Goal: Task Accomplishment & Management: Complete application form

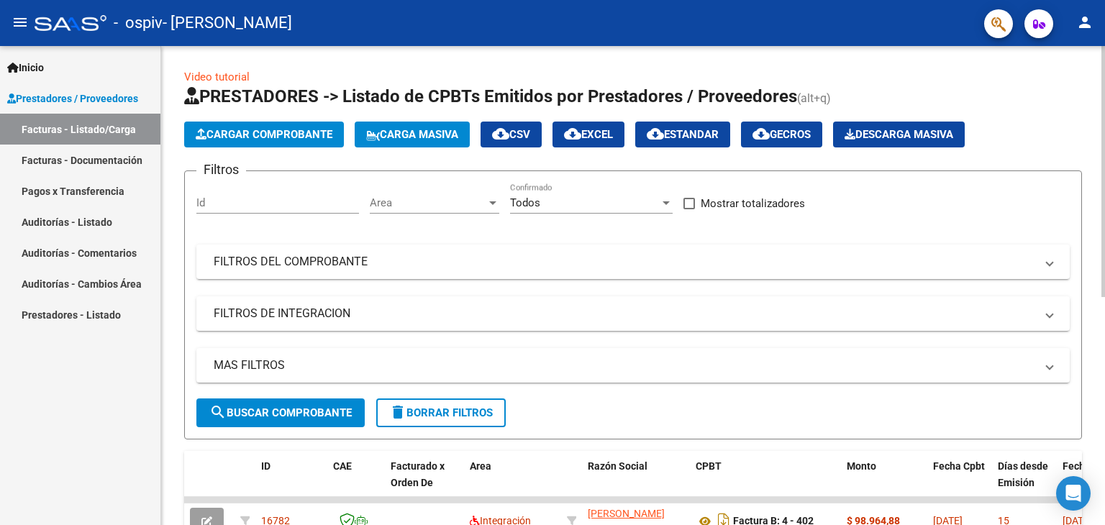
click at [1100, 388] on div "Video tutorial PRESTADORES -> Listado de CPBTs Emitidos por Prestadores / Prove…" at bounding box center [633, 498] width 944 height 904
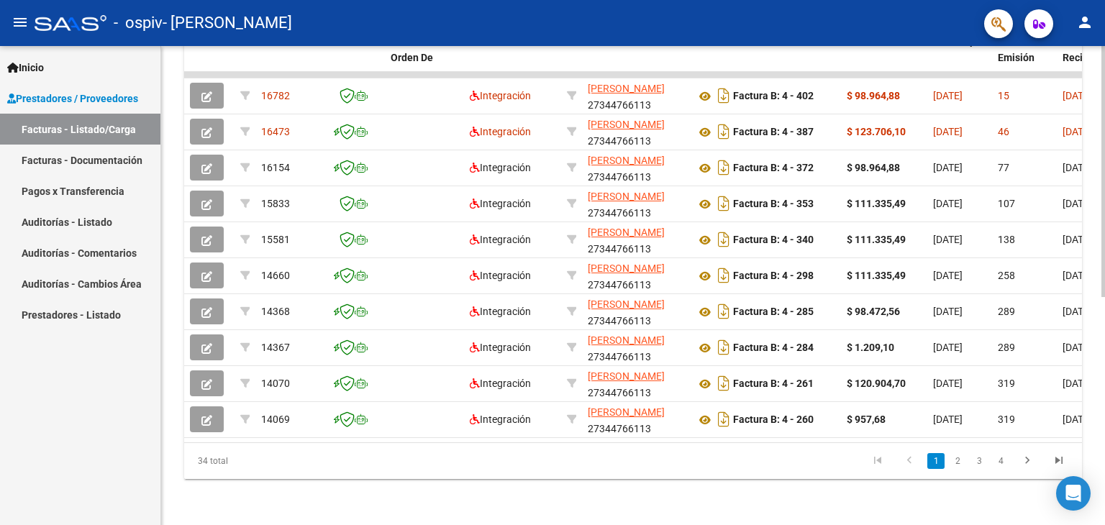
click at [1102, 393] on div at bounding box center [1103, 285] width 4 height 479
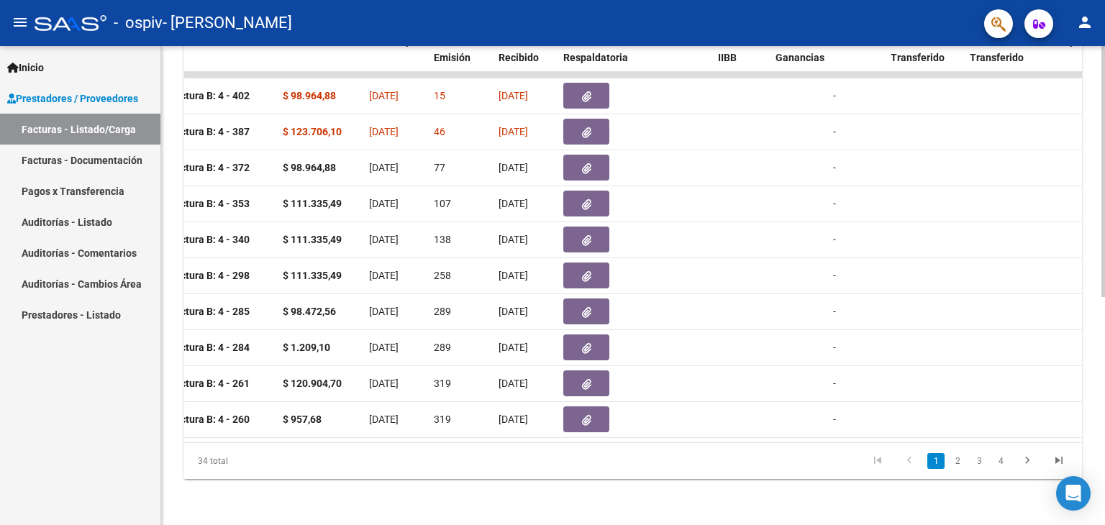
scroll to position [0, 0]
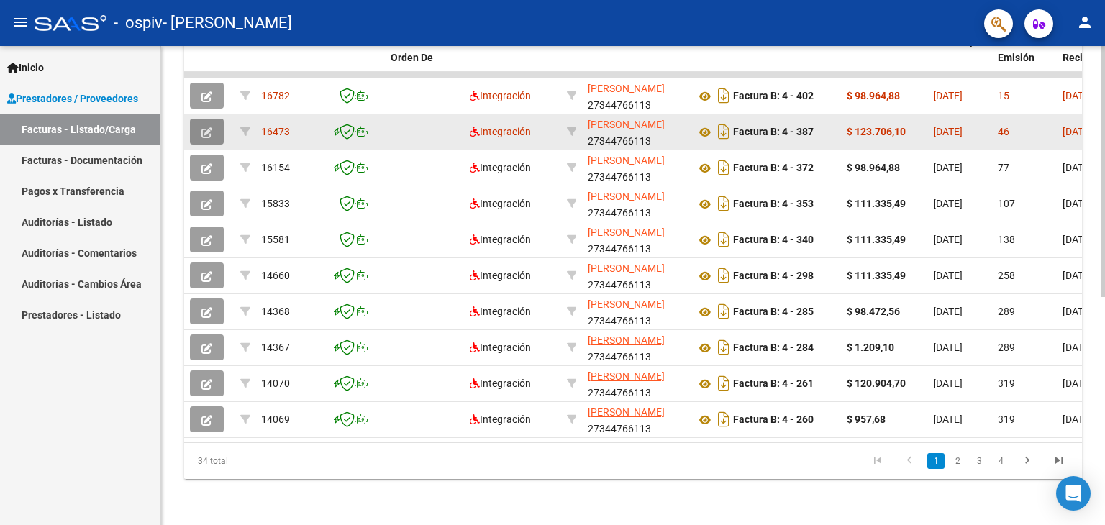
click at [203, 127] on icon "button" at bounding box center [206, 132] width 11 height 11
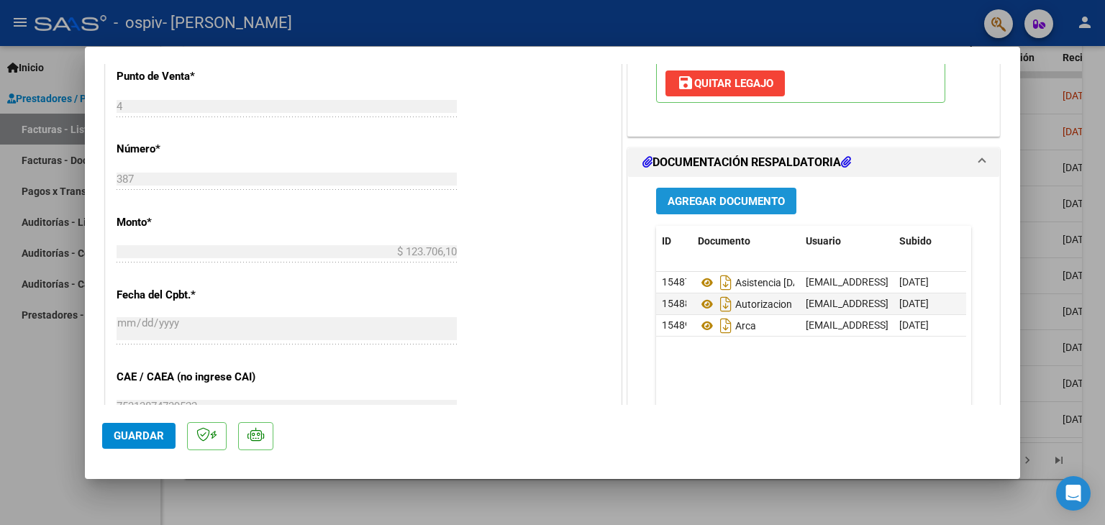
click at [691, 202] on span "Agregar Documento" at bounding box center [725, 201] width 117 height 13
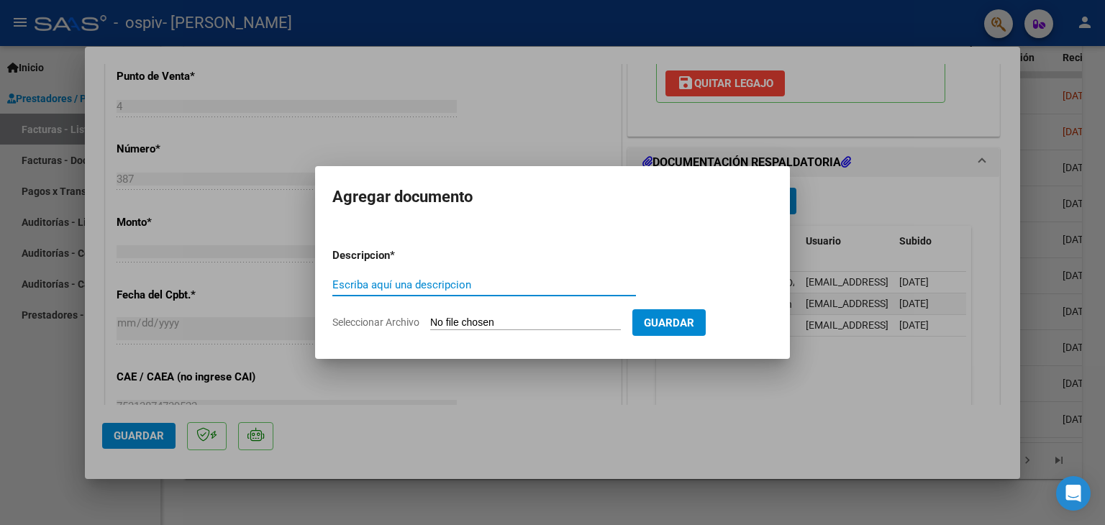
click at [468, 286] on input "Escriba aquí una descripcion" at bounding box center [484, 284] width 304 height 13
type input "planilla actualizada [DATE] [PERSON_NAME] psi"
click at [396, 323] on span "Seleccionar Archivo" at bounding box center [375, 322] width 87 height 12
click at [430, 323] on input "Seleccionar Archivo" at bounding box center [525, 323] width 191 height 14
type input "C:\fakepath\planilla [DATE] [PERSON_NAME] psi.pdf"
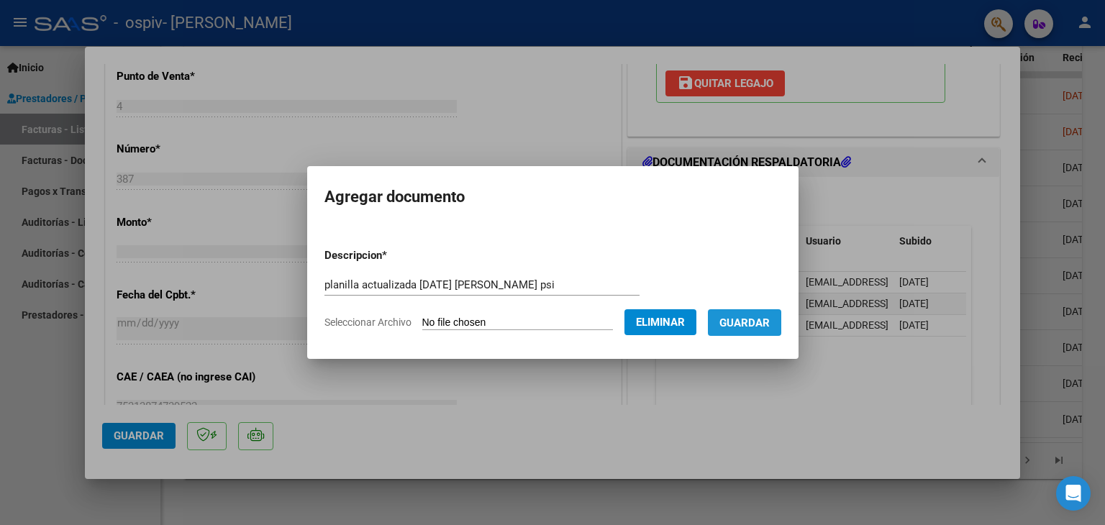
click at [739, 316] on span "Guardar" at bounding box center [744, 322] width 50 height 13
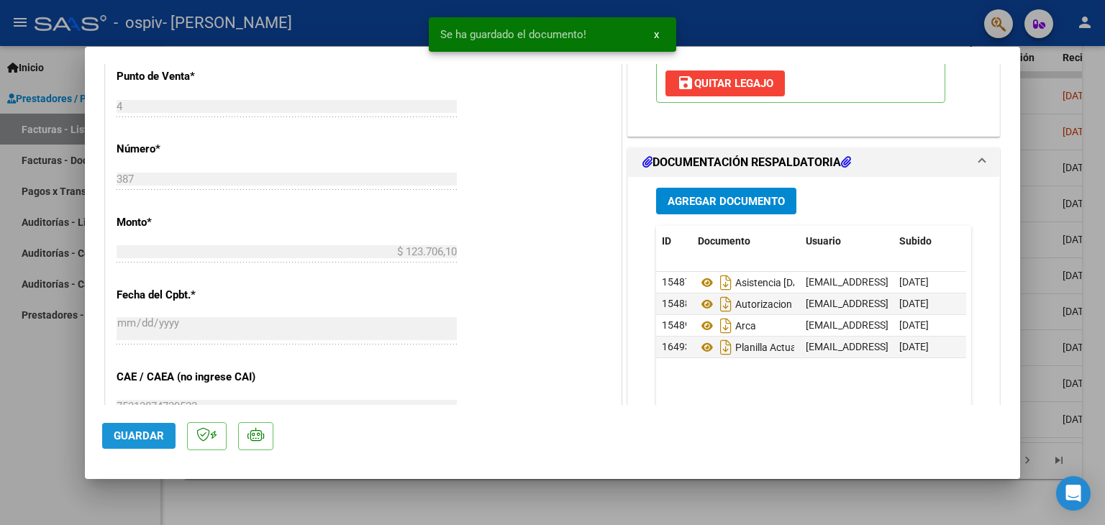
click at [145, 438] on span "Guardar" at bounding box center [139, 435] width 50 height 13
click at [614, 511] on div at bounding box center [552, 262] width 1105 height 525
type input "$ 0,00"
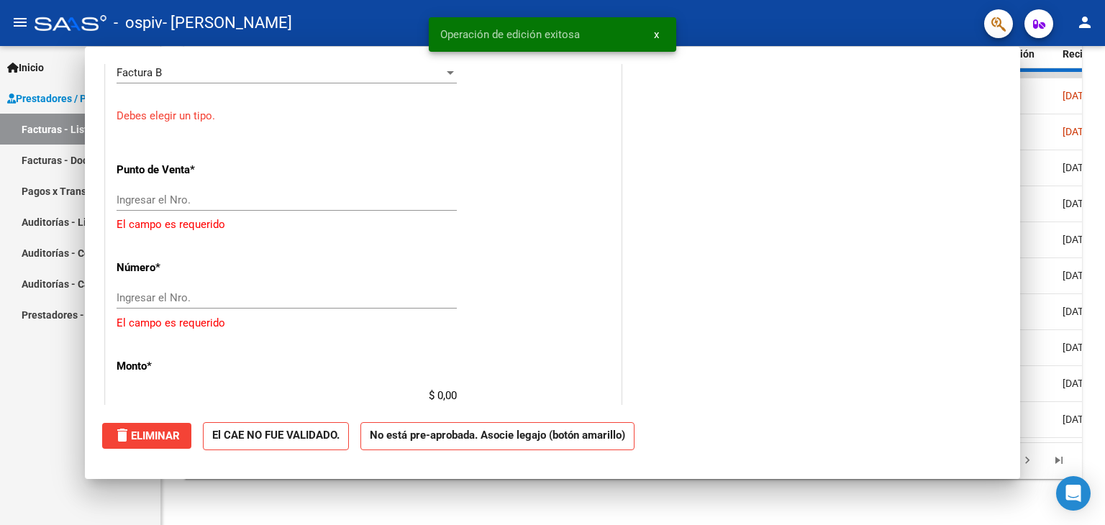
scroll to position [688, 0]
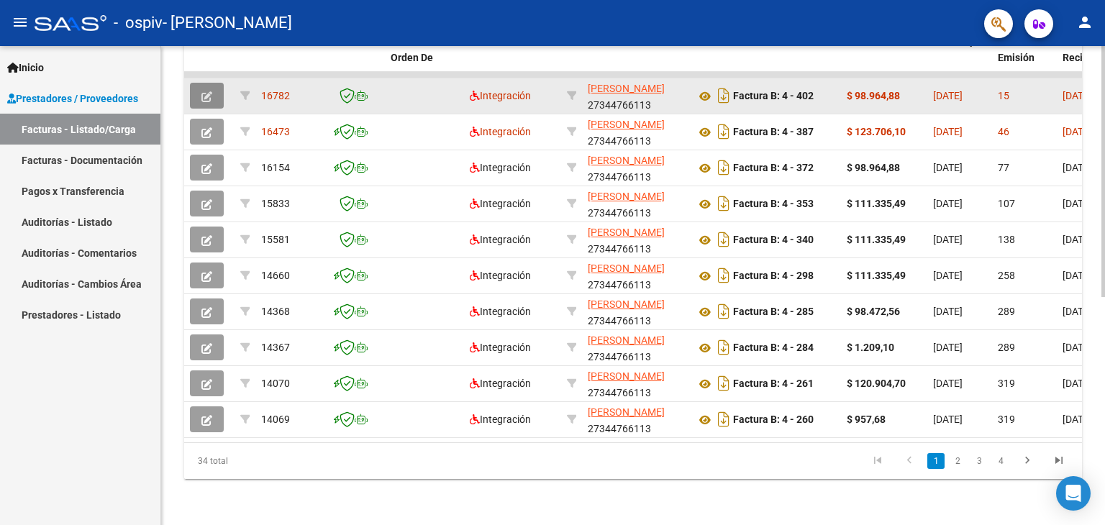
click at [204, 91] on icon "button" at bounding box center [206, 96] width 11 height 11
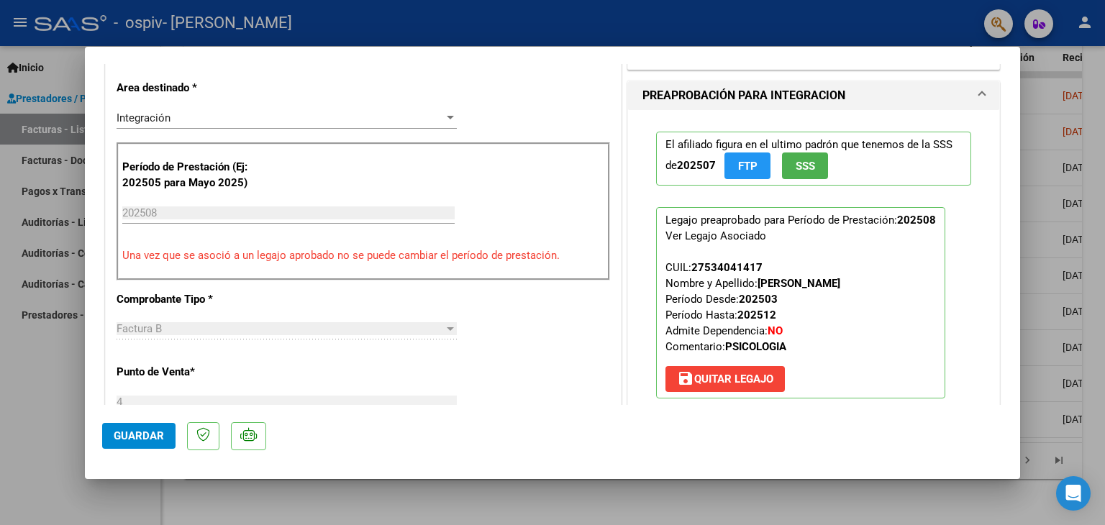
scroll to position [596, 0]
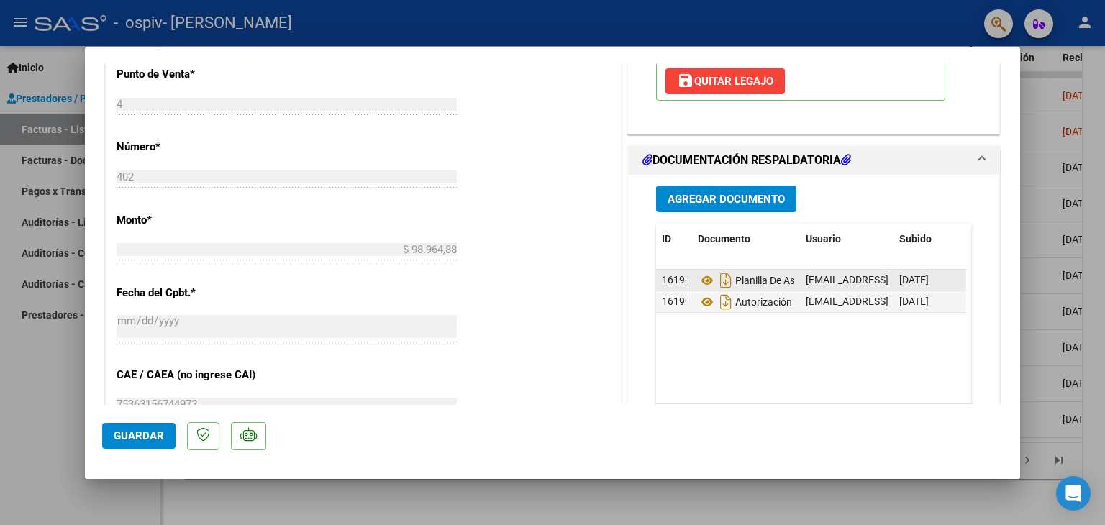
click at [669, 279] on span "16198" at bounding box center [676, 280] width 29 height 12
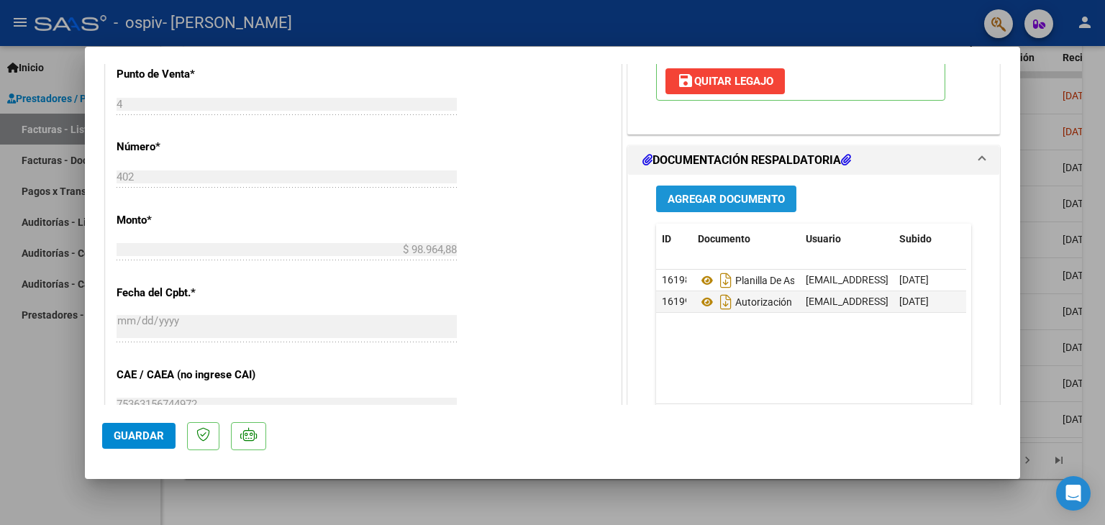
click at [728, 193] on span "Agregar Documento" at bounding box center [725, 199] width 117 height 13
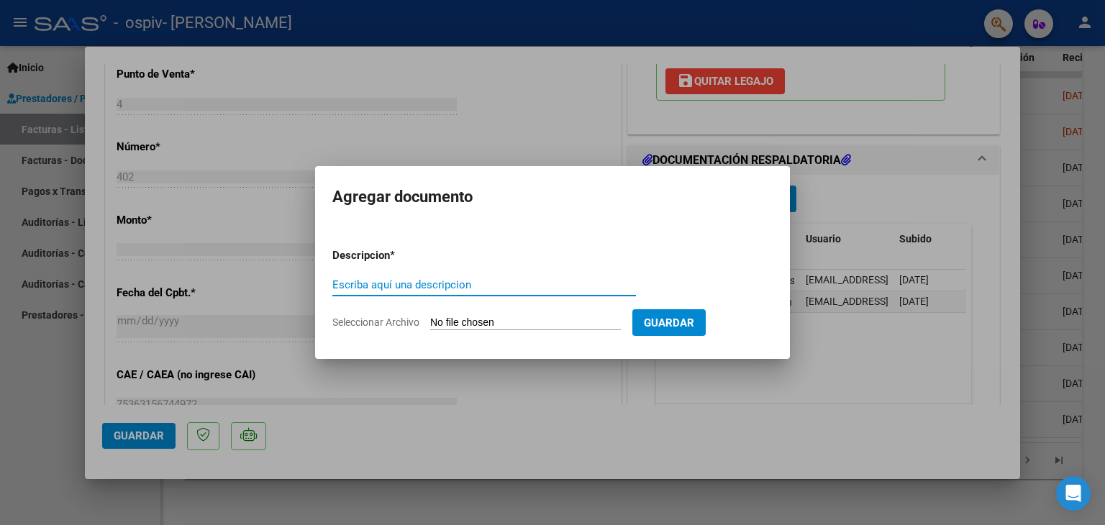
click at [452, 291] on input "Escriba aquí una descripcion" at bounding box center [484, 284] width 304 height 13
type input "planilla actualizada [DATE] [PERSON_NAME] psi"
click at [378, 321] on span "Seleccionar Archivo" at bounding box center [375, 322] width 87 height 12
click at [430, 321] on input "Seleccionar Archivo" at bounding box center [525, 323] width 191 height 14
type input "C:\fakepath\planilla [DATE] [PERSON_NAME] psi.pdf"
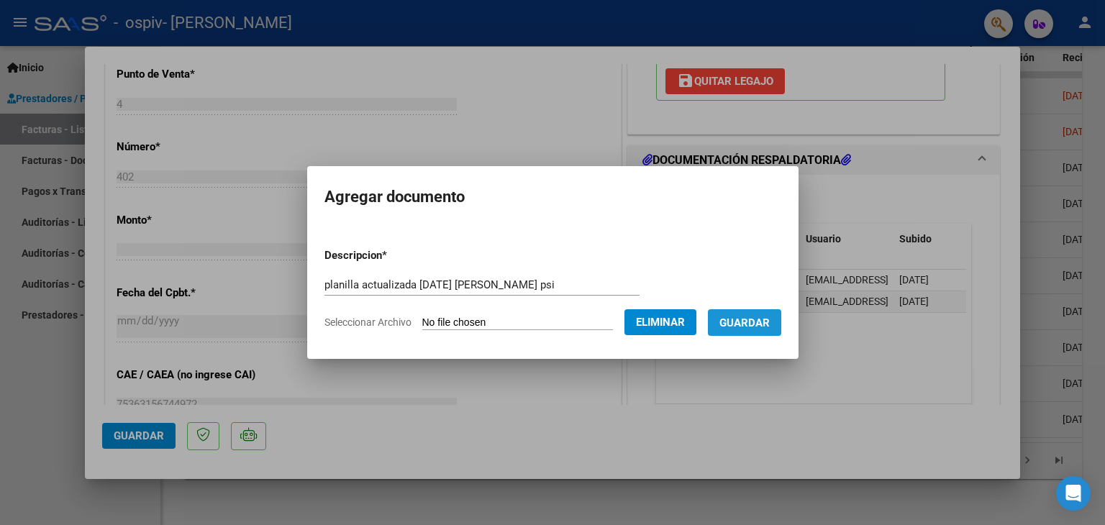
click at [766, 334] on button "Guardar" at bounding box center [744, 322] width 73 height 27
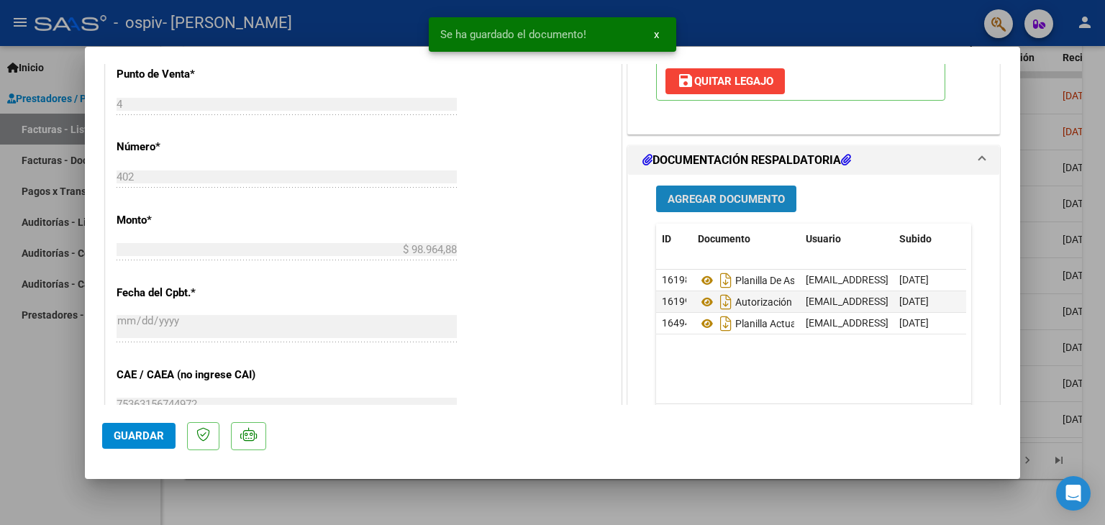
click at [718, 201] on span "Agregar Documento" at bounding box center [725, 199] width 117 height 13
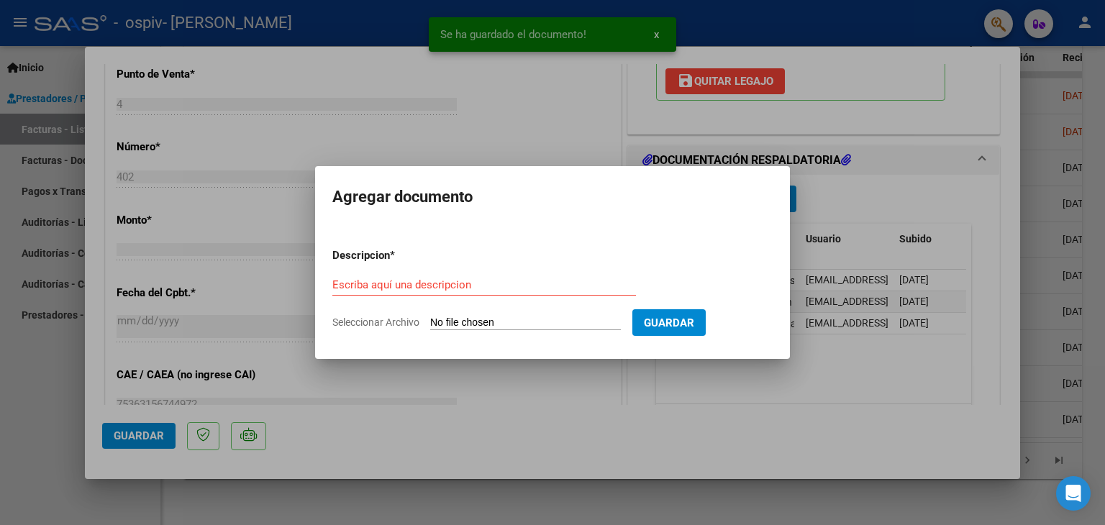
click at [375, 318] on span "Seleccionar Archivo" at bounding box center [375, 322] width 87 height 12
click at [430, 318] on input "Seleccionar Archivo" at bounding box center [525, 323] width 191 height 14
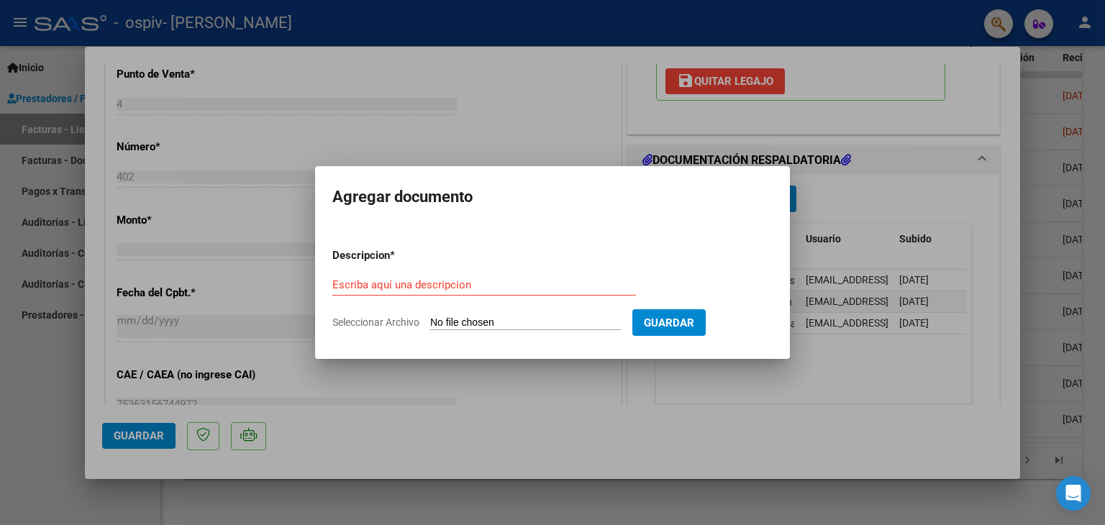
type input "C:\fakepath\2025 AUTORIZACION [PERSON_NAME] DNI 53404141.pdf"
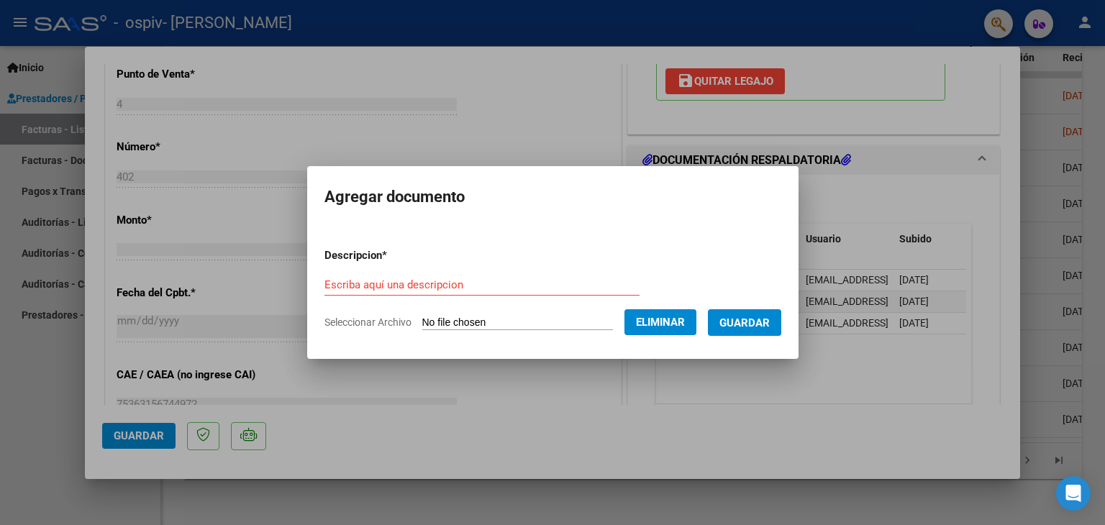
click at [401, 270] on form "Descripcion * Escriba aquí una descripcion Seleccionar Archivo Eliminar Guardar" at bounding box center [552, 289] width 457 height 105
click at [401, 277] on div "Escriba aquí una descripcion" at bounding box center [481, 285] width 315 height 22
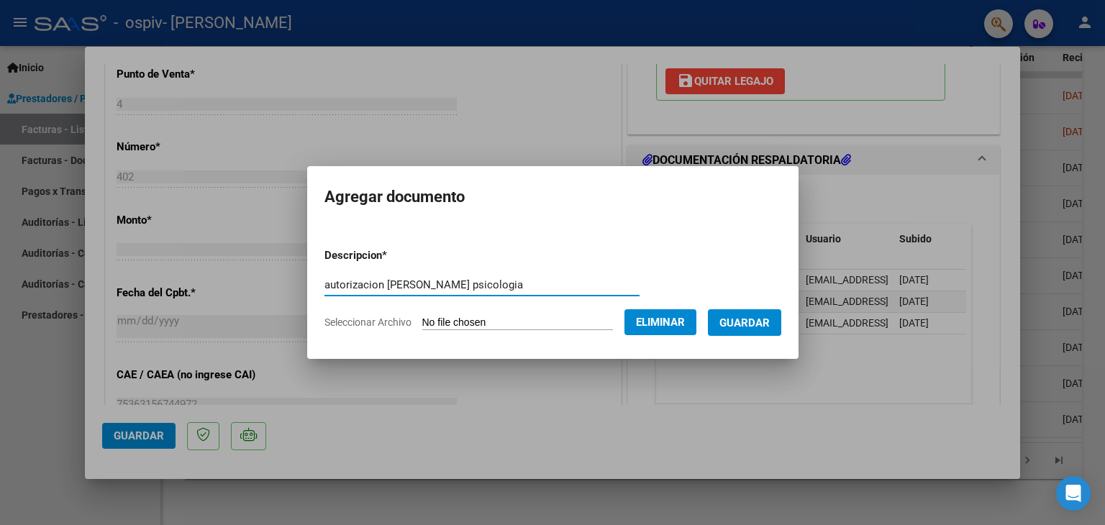
type input "autorizacion [PERSON_NAME] psicologia"
click at [737, 327] on span "Guardar" at bounding box center [744, 322] width 50 height 13
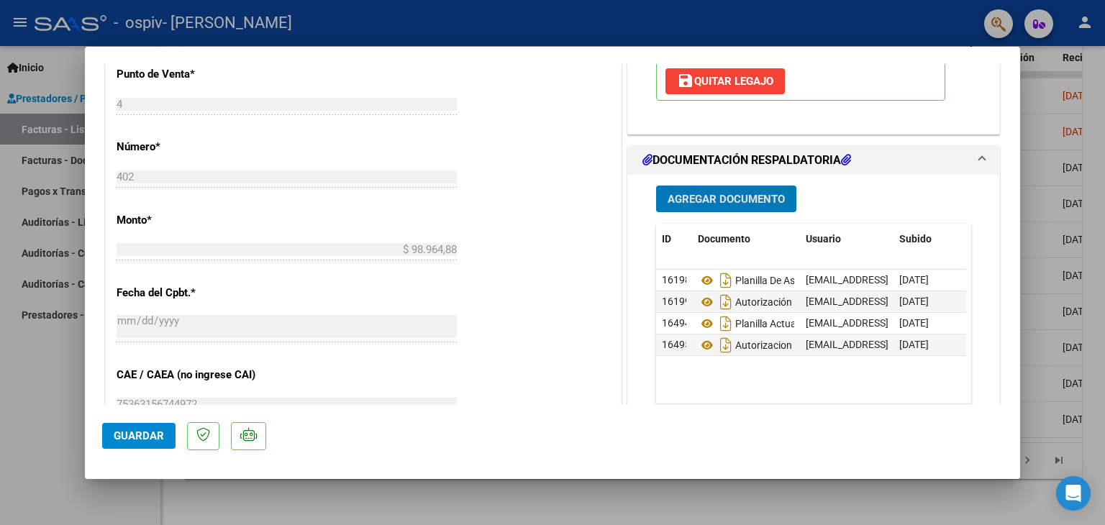
click at [127, 431] on span "Guardar" at bounding box center [139, 435] width 50 height 13
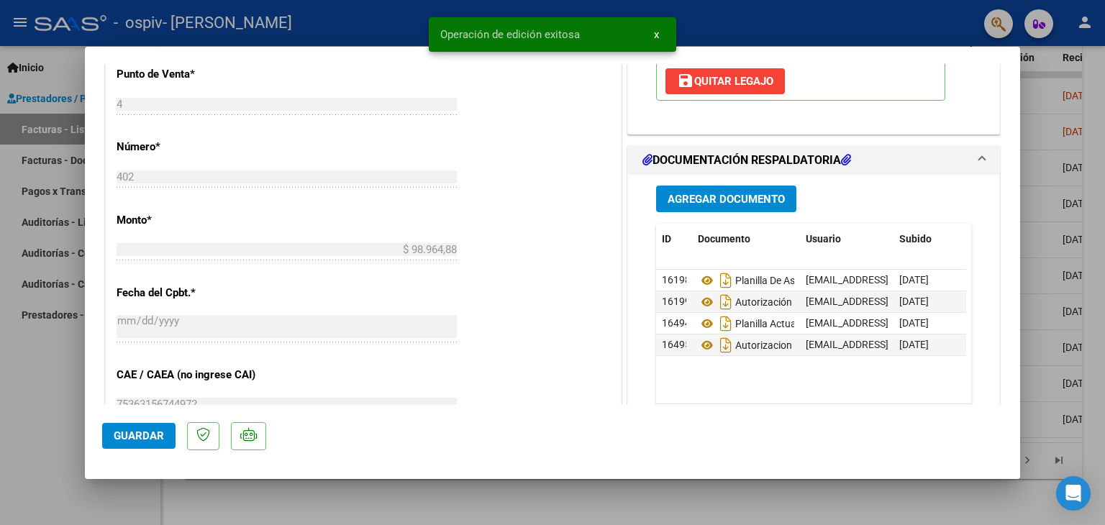
click at [1042, 86] on div at bounding box center [552, 262] width 1105 height 525
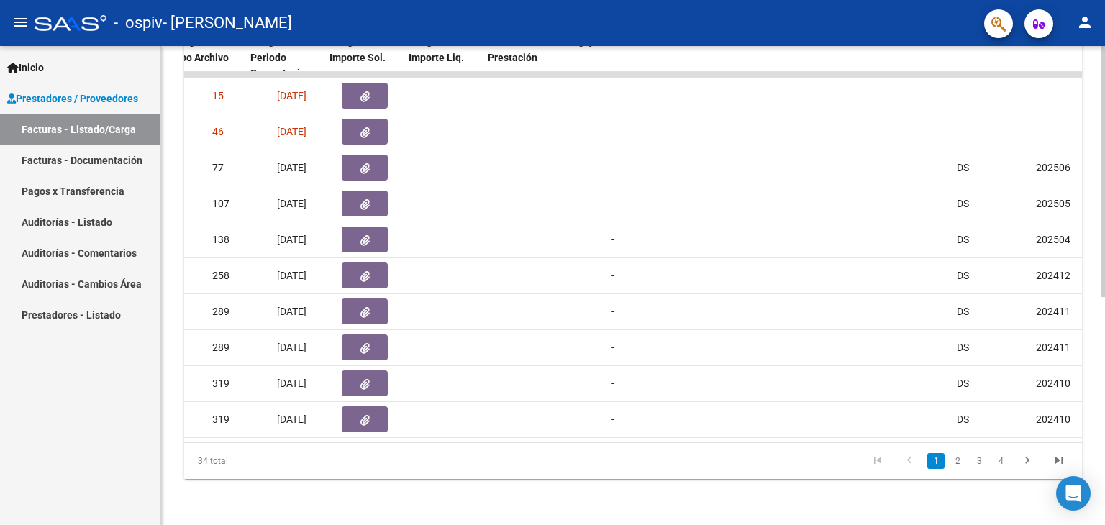
scroll to position [0, 1571]
